Goal: Information Seeking & Learning: Compare options

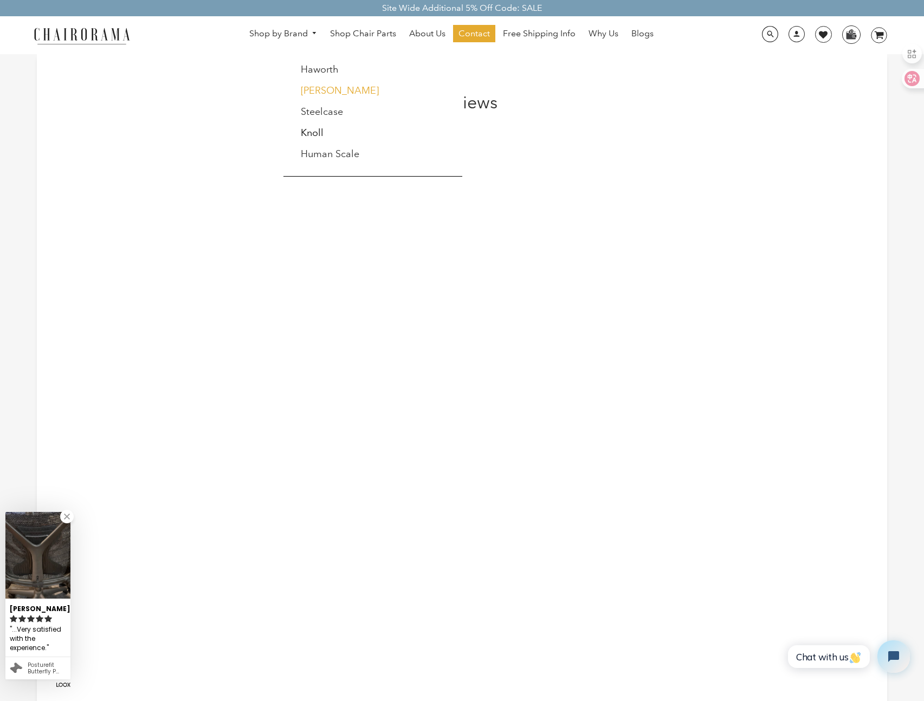
click at [323, 92] on link "[PERSON_NAME]" at bounding box center [340, 91] width 78 height 12
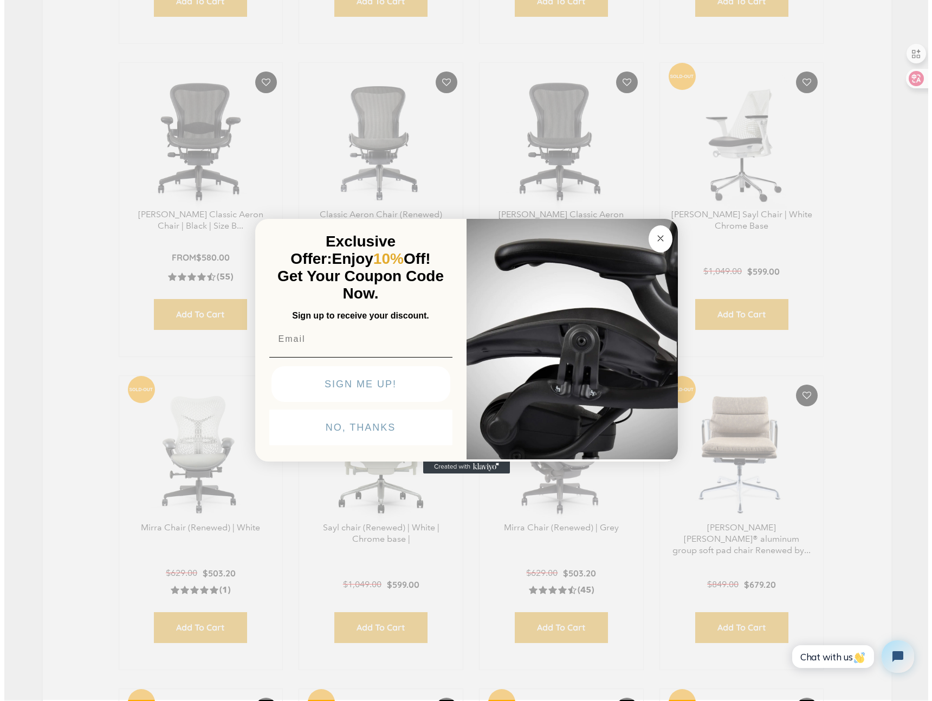
scroll to position [640, 0]
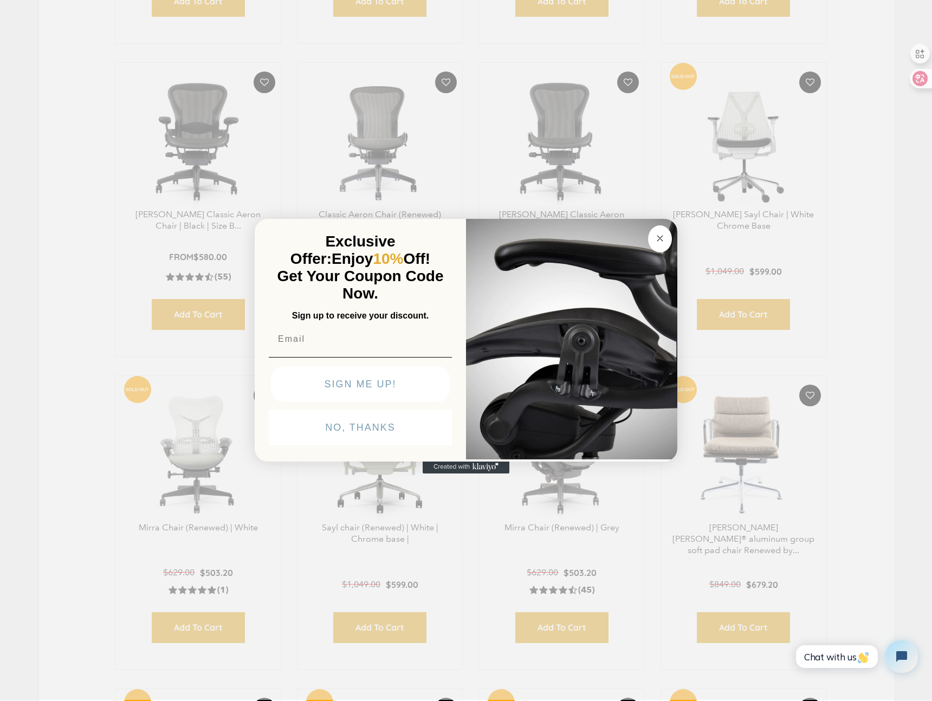
click at [666, 244] on button "Close dialog" at bounding box center [660, 238] width 24 height 27
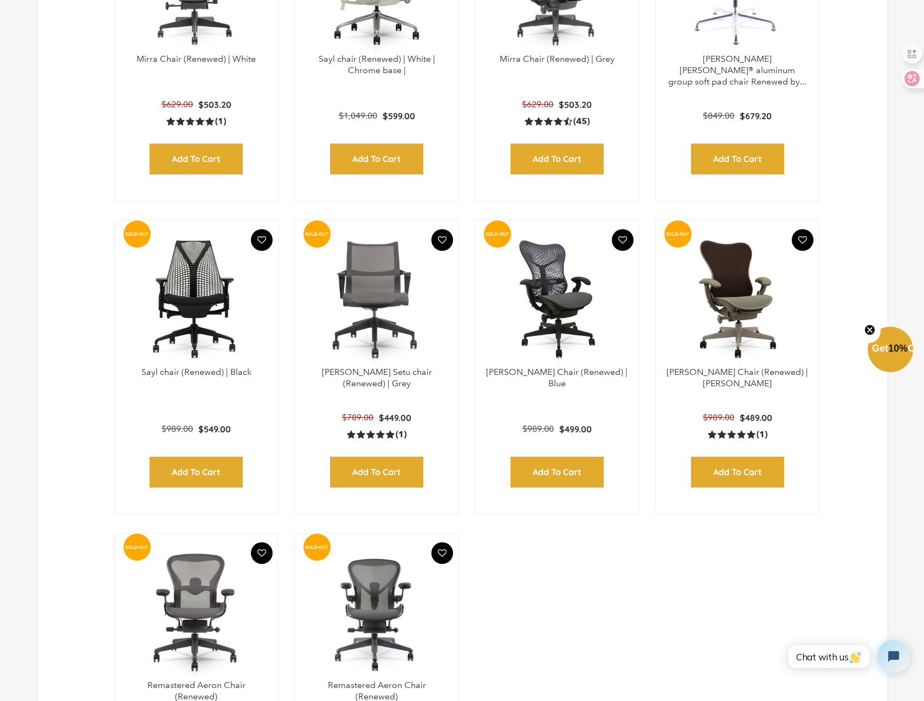
scroll to position [1125, 0]
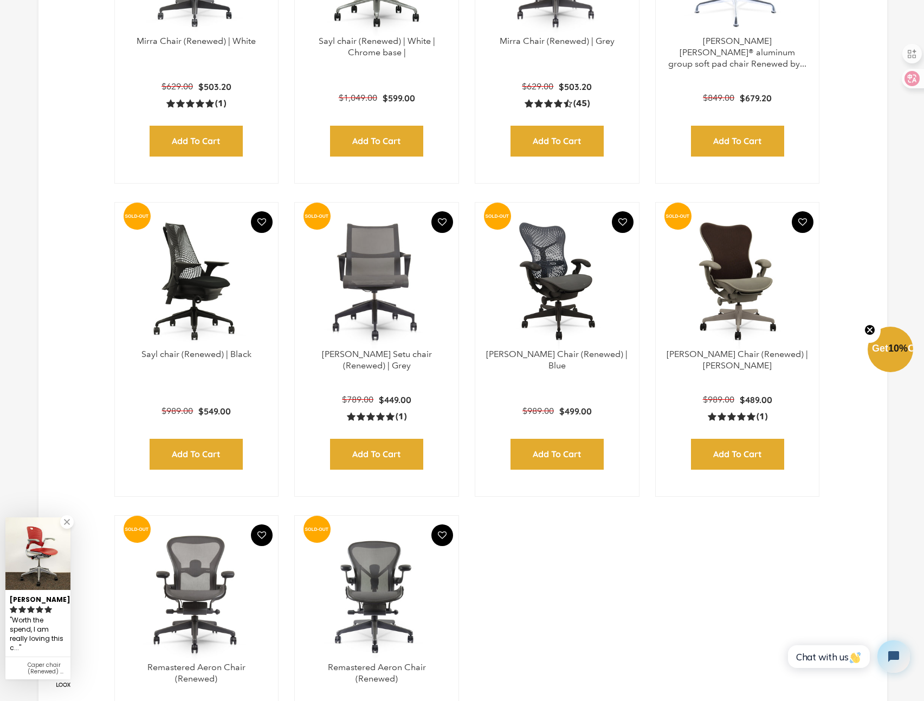
click at [194, 298] on img at bounding box center [197, 280] width 142 height 135
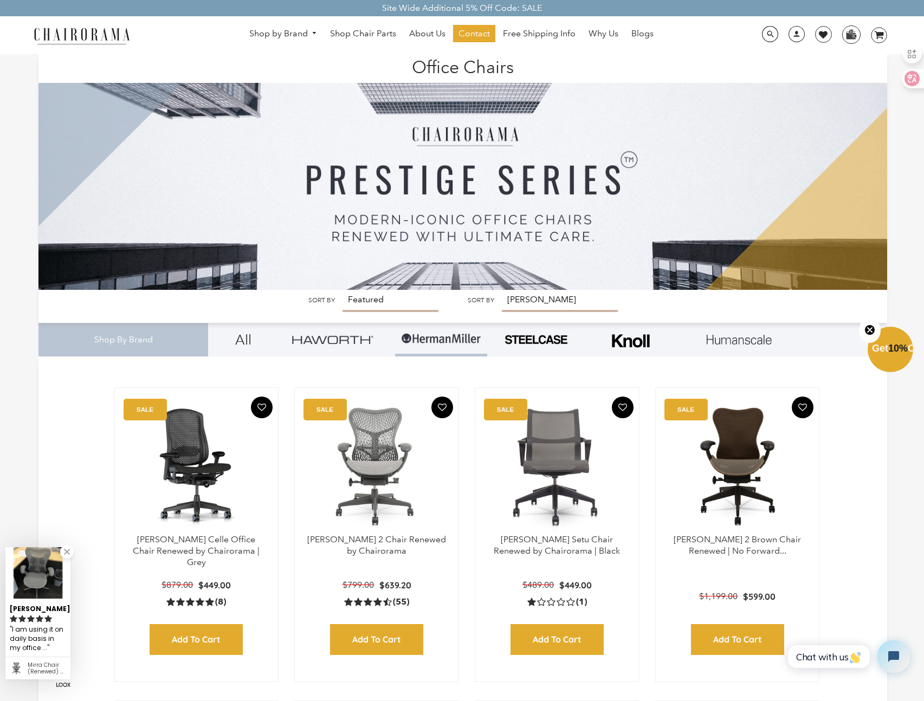
click at [367, 345] on link at bounding box center [333, 340] width 92 height 34
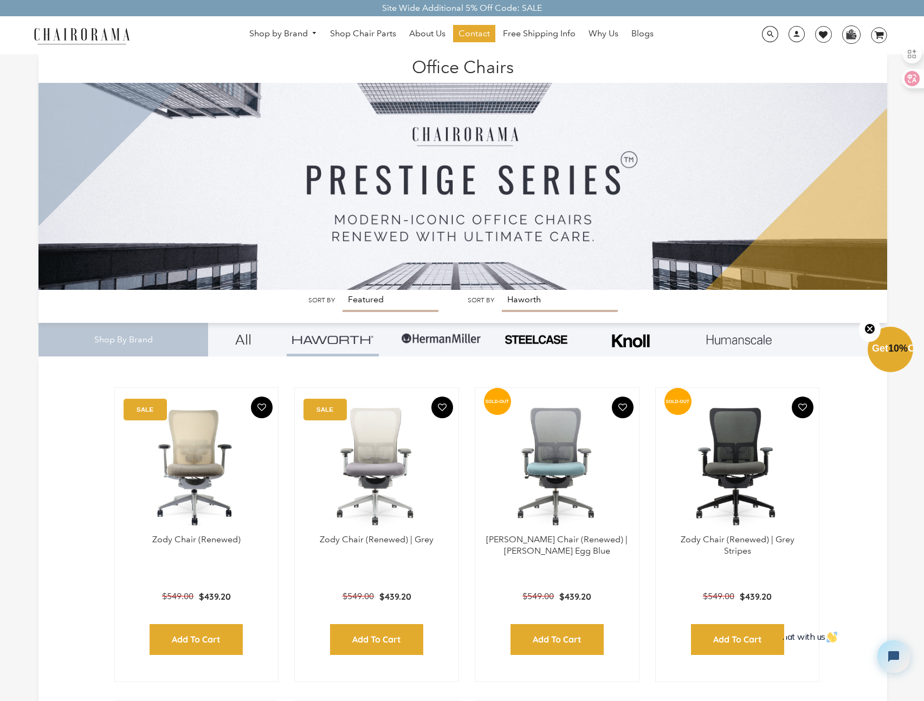
click at [336, 338] on img at bounding box center [332, 339] width 81 height 8
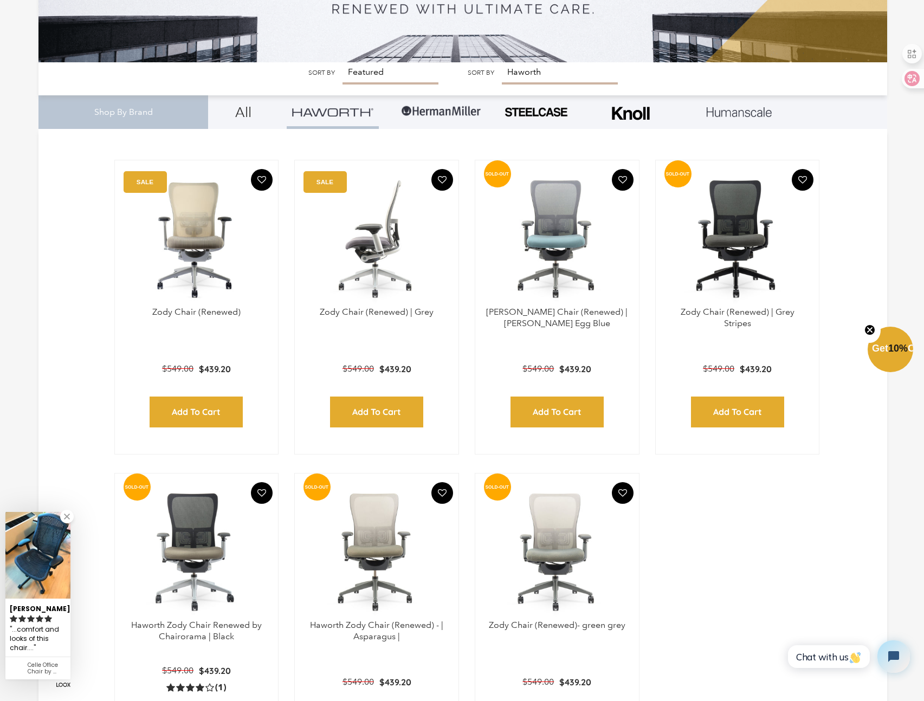
scroll to position [276, 0]
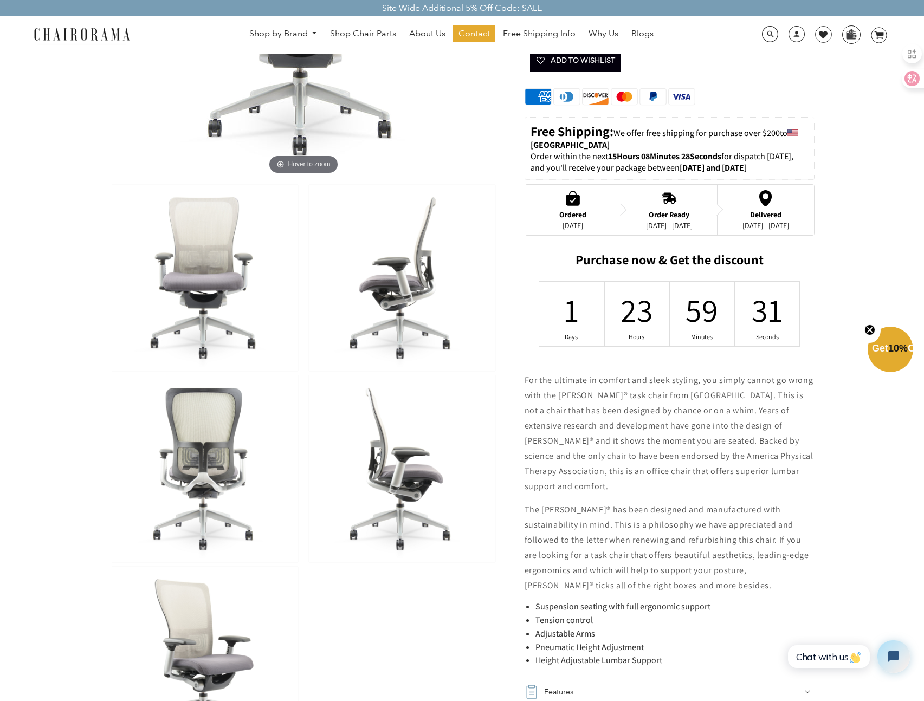
scroll to position [249, 0]
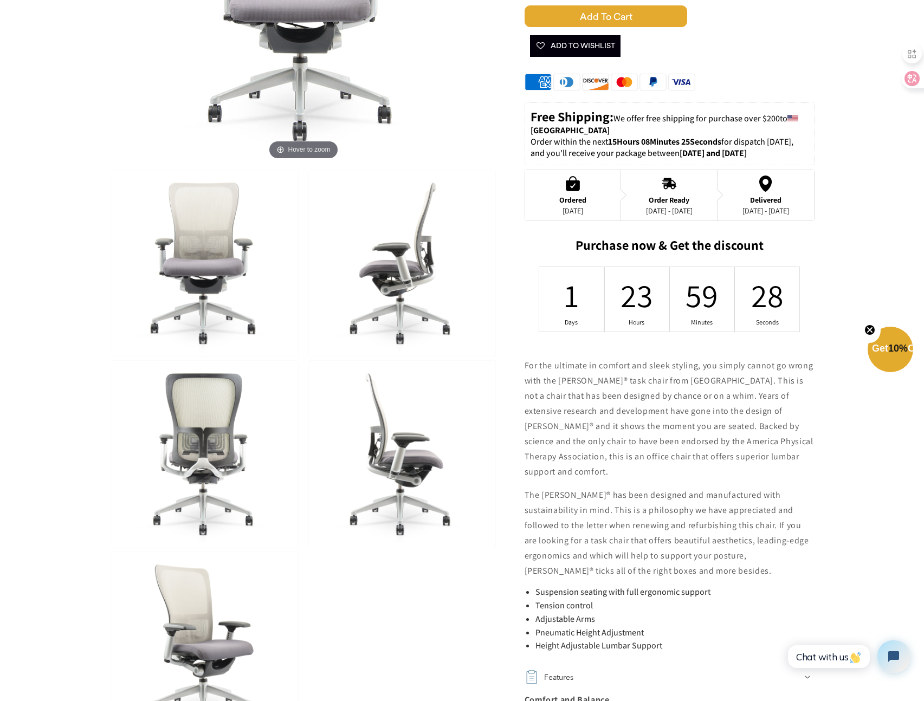
drag, startPoint x: 580, startPoint y: 378, endPoint x: 666, endPoint y: 394, distance: 87.8
click at [666, 394] on p "For the ultimate in comfort and sleek styling, you simply cannot go wrong with …" at bounding box center [669, 418] width 290 height 121
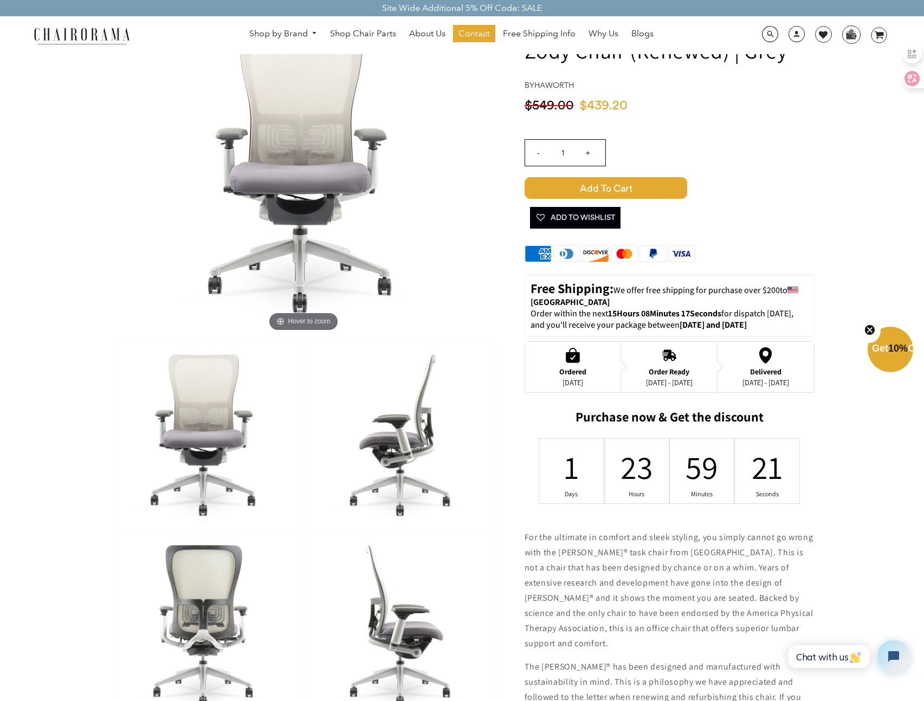
scroll to position [0, 0]
